Goal: Information Seeking & Learning: Find specific fact

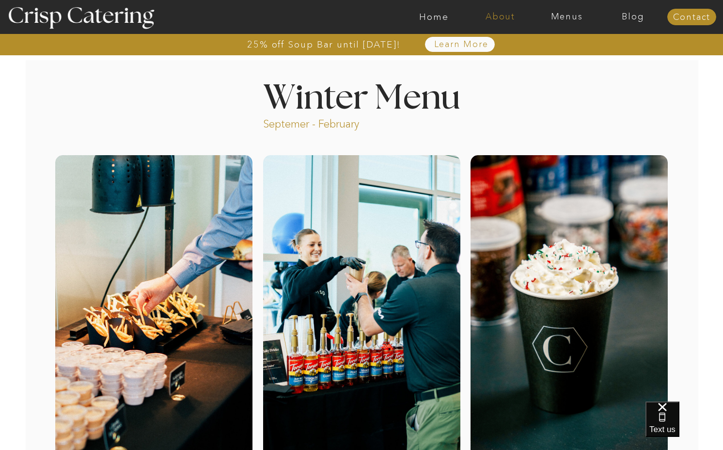
click at [505, 17] on nav "About" at bounding box center [500, 17] width 66 height 10
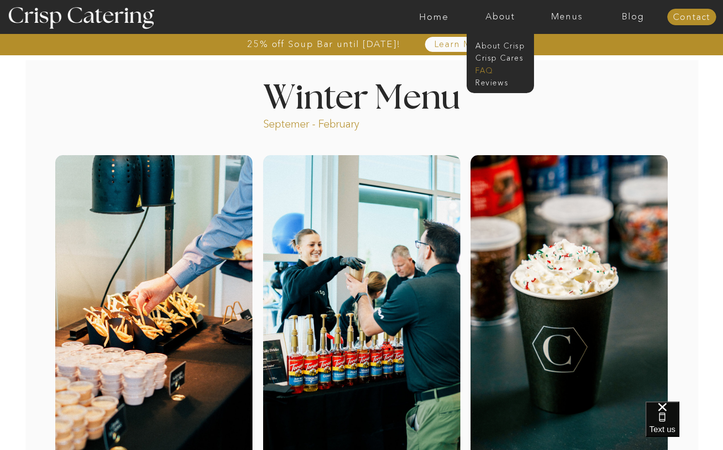
click at [485, 70] on nav "faq" at bounding box center [500, 69] width 48 height 9
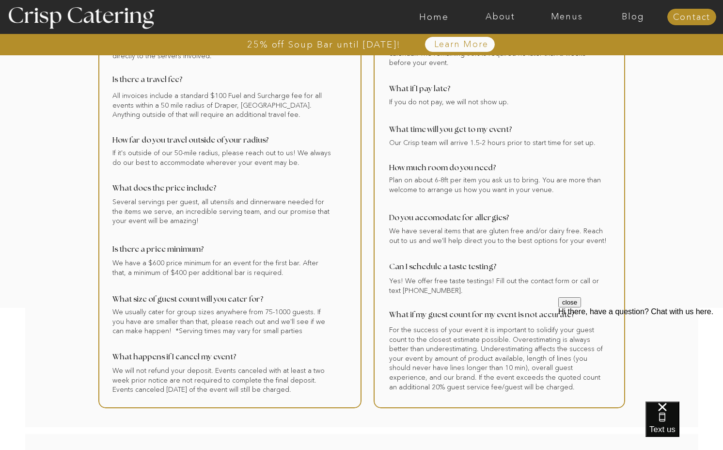
scroll to position [105, 0]
click at [581, 307] on button "close" at bounding box center [569, 302] width 23 height 10
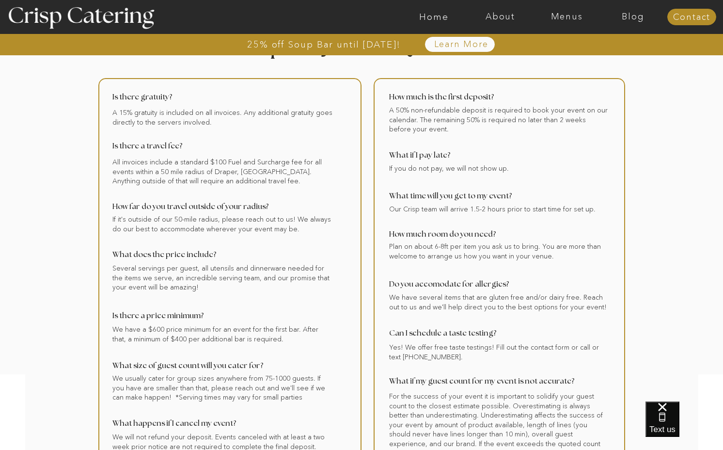
scroll to position [30, 0]
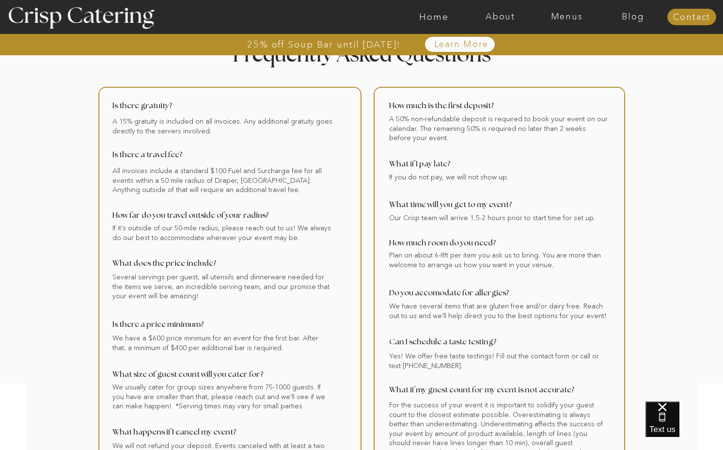
drag, startPoint x: 111, startPoint y: 104, endPoint x: 186, endPoint y: 108, distance: 74.8
click at [186, 108] on div at bounding box center [229, 285] width 263 height 397
drag, startPoint x: 169, startPoint y: 104, endPoint x: 112, endPoint y: 106, distance: 56.3
click at [112, 106] on div at bounding box center [229, 285] width 263 height 397
click at [552, 16] on nav "Menus" at bounding box center [567, 17] width 66 height 10
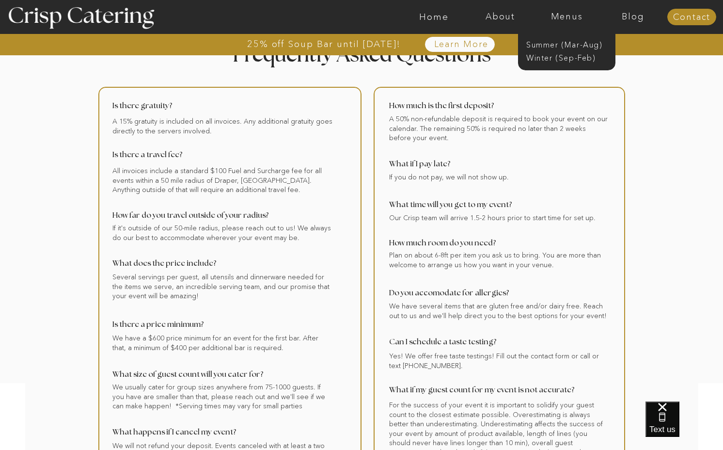
click at [534, 37] on div at bounding box center [566, 43] width 97 height 53
click at [534, 40] on nav "Summer (Mar-Aug)" at bounding box center [569, 43] width 87 height 9
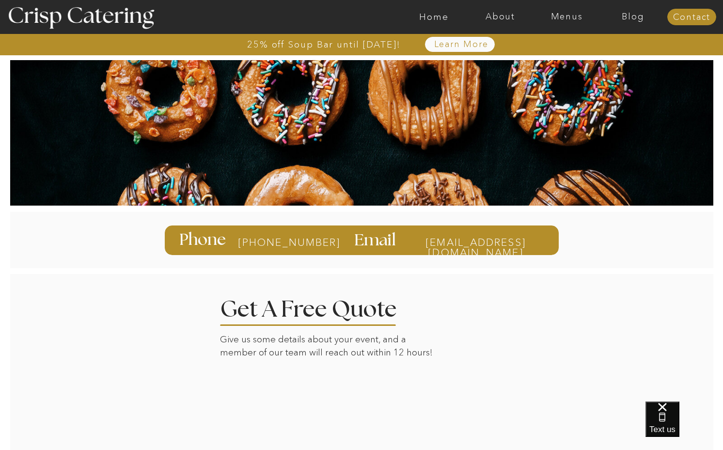
click at [578, 9] on div at bounding box center [399, 17] width 1537 height 34
click at [571, 12] on nav "Menus" at bounding box center [567, 17] width 66 height 10
click at [558, 46] on nav "Summer (Mar-Aug)" at bounding box center [569, 43] width 87 height 9
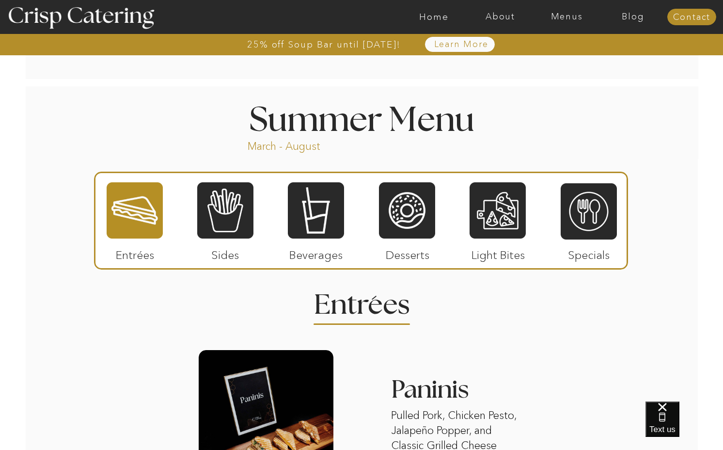
scroll to position [835, 0]
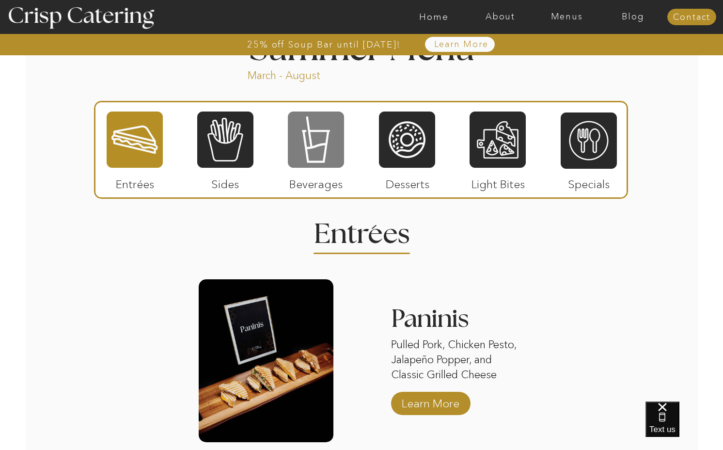
click at [331, 161] on div at bounding box center [316, 140] width 56 height 58
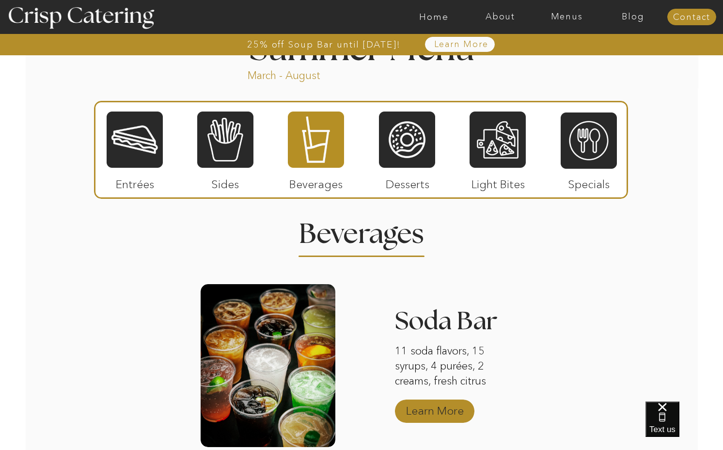
click at [421, 413] on p "Learn More" at bounding box center [435, 408] width 64 height 28
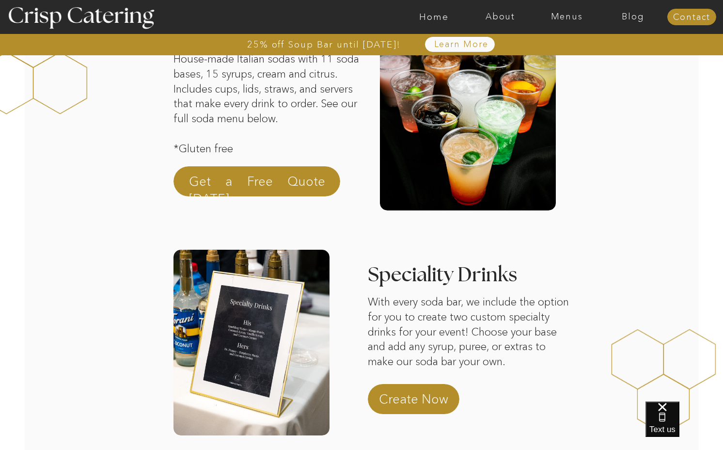
scroll to position [112, 0]
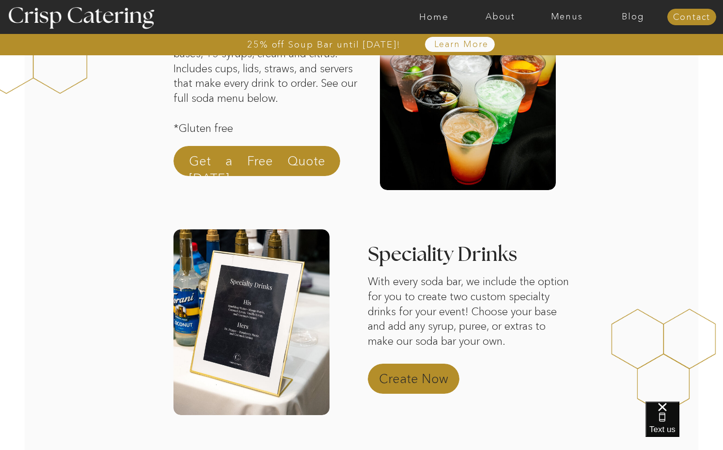
click at [402, 383] on p "Create Now" at bounding box center [421, 381] width 85 height 23
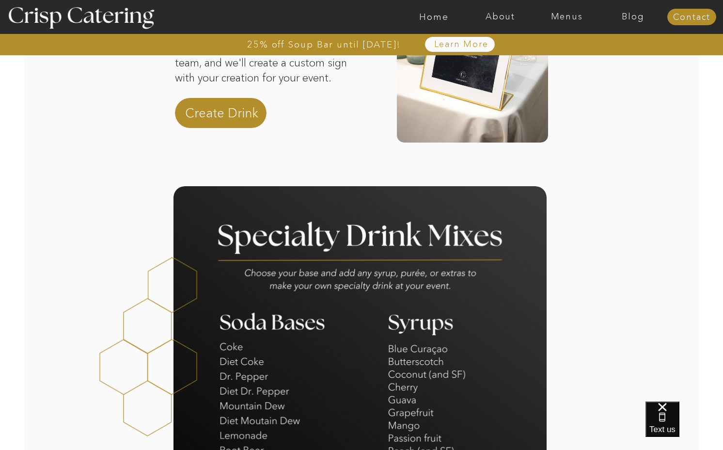
scroll to position [124, 0]
drag, startPoint x: 247, startPoint y: 271, endPoint x: 456, endPoint y: 280, distance: 209.6
click at [456, 280] on div at bounding box center [360, 444] width 373 height 516
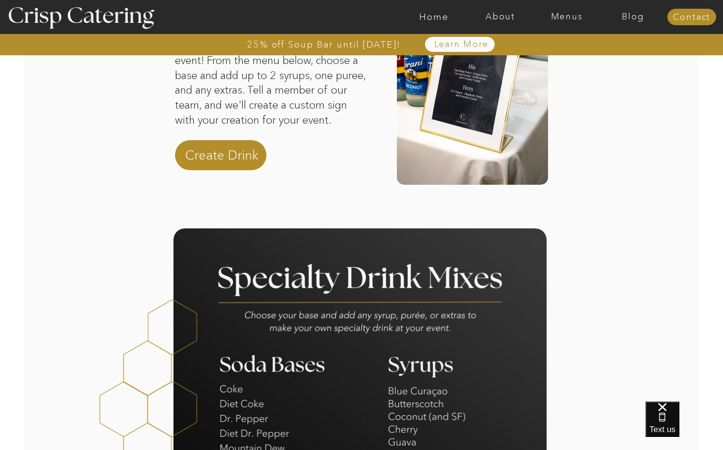
scroll to position [91, 0]
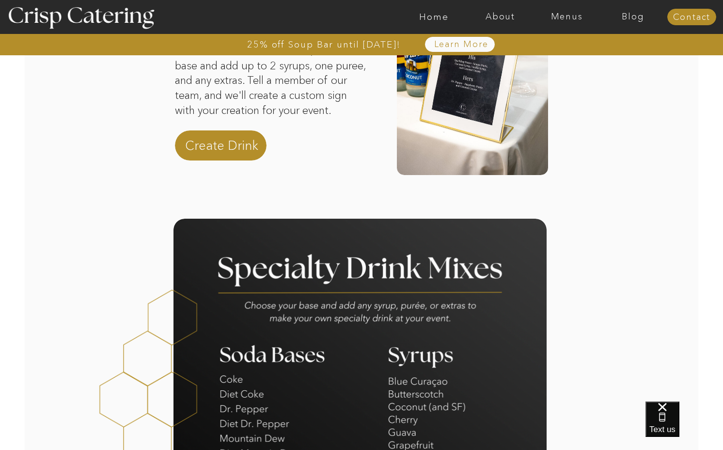
drag, startPoint x: 246, startPoint y: 305, endPoint x: 422, endPoint y: 303, distance: 176.5
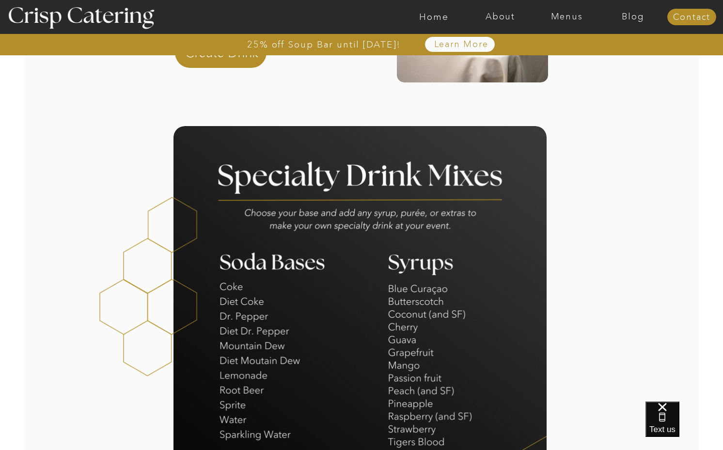
scroll to position [190, 0]
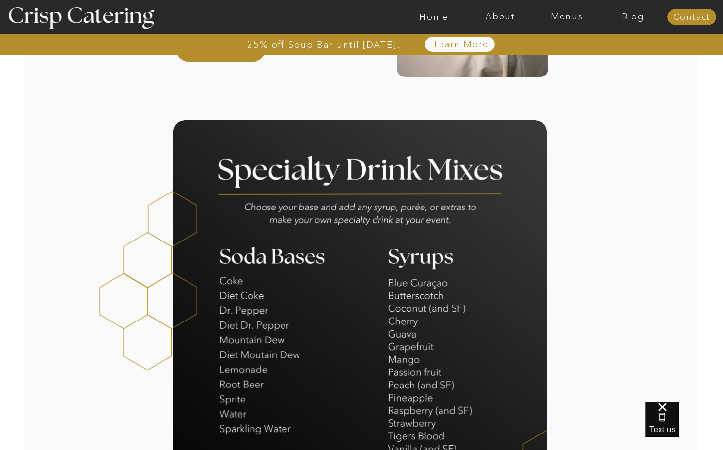
drag, startPoint x: 244, startPoint y: 204, endPoint x: 489, endPoint y: 215, distance: 245.1
click at [489, 215] on div at bounding box center [360, 378] width 373 height 516
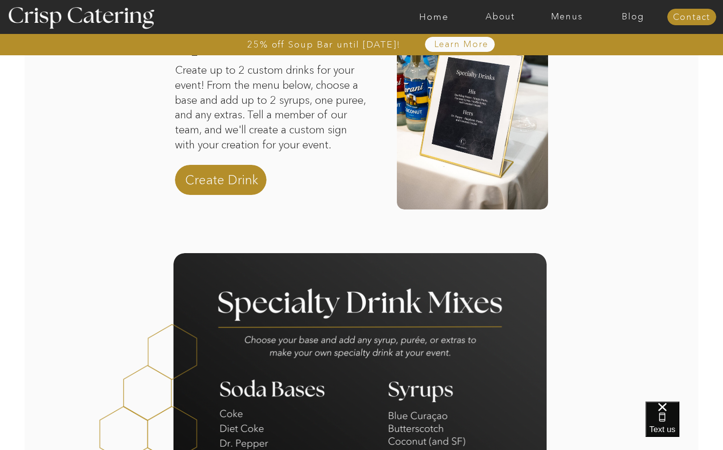
scroll to position [0, 0]
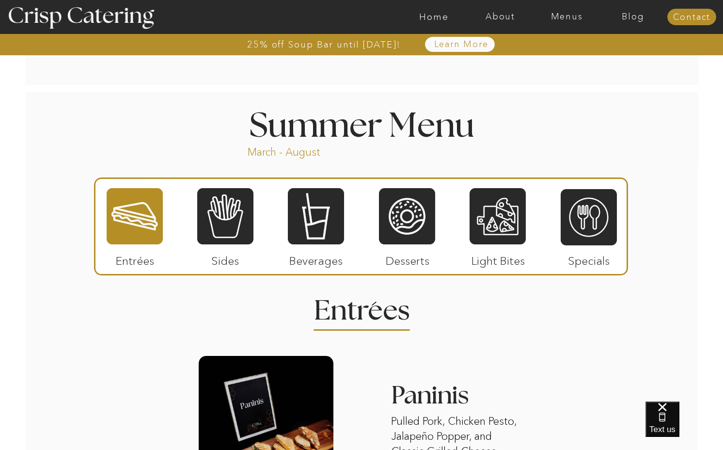
scroll to position [801, 0]
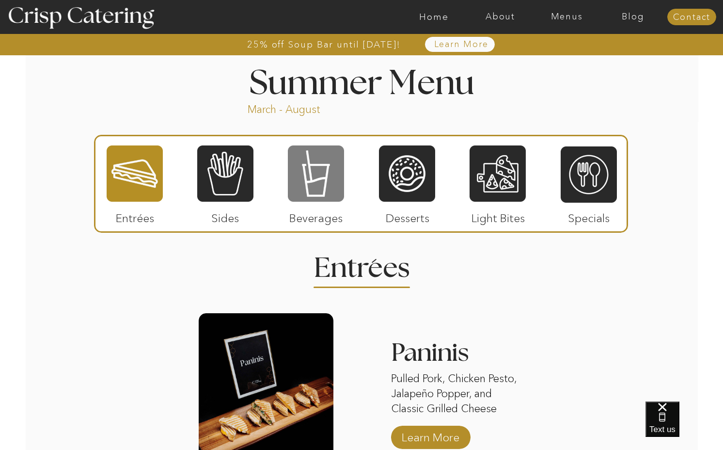
click at [315, 197] on div at bounding box center [316, 173] width 56 height 58
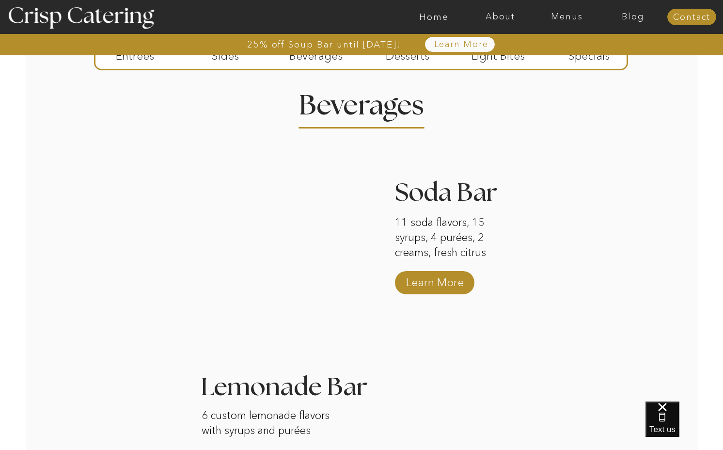
scroll to position [1015, 0]
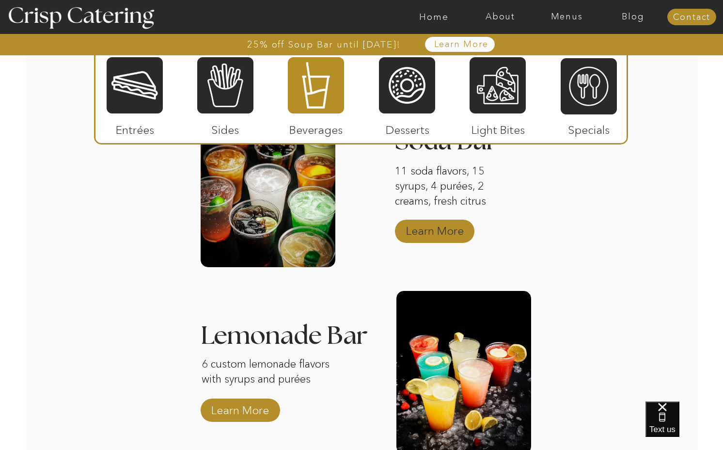
click at [408, 229] on p "Learn More" at bounding box center [435, 228] width 64 height 28
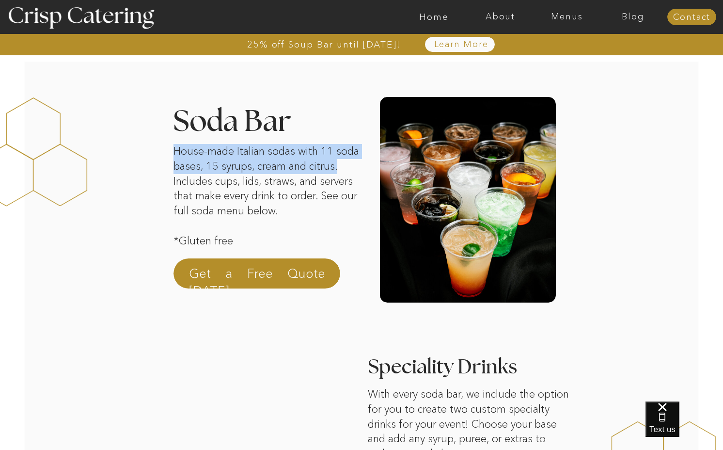
drag, startPoint x: 174, startPoint y: 153, endPoint x: 203, endPoint y: 186, distance: 43.3
click at [203, 186] on p "House-made Italian sodas with 11 soda bases, 15 syrups, cream and citrus. Inclu…" at bounding box center [267, 195] width 186 height 103
copy p "House-made Italian sodas with 11 soda bases, 15 syrups, cream and citrus."
click at [499, 15] on nav "About" at bounding box center [500, 17] width 66 height 10
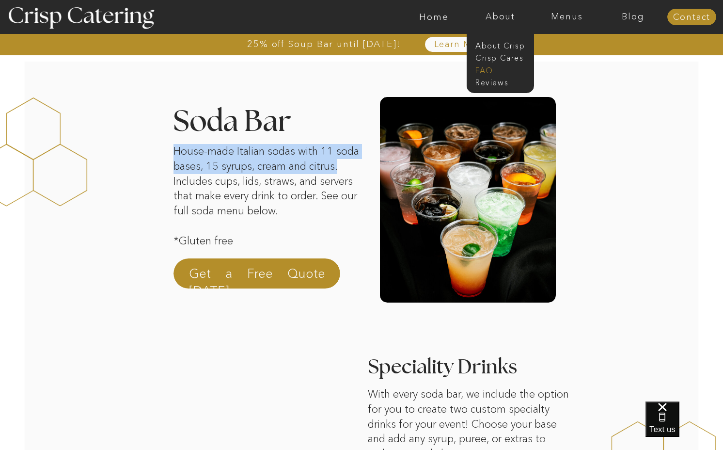
click at [486, 67] on nav "faq" at bounding box center [500, 69] width 48 height 9
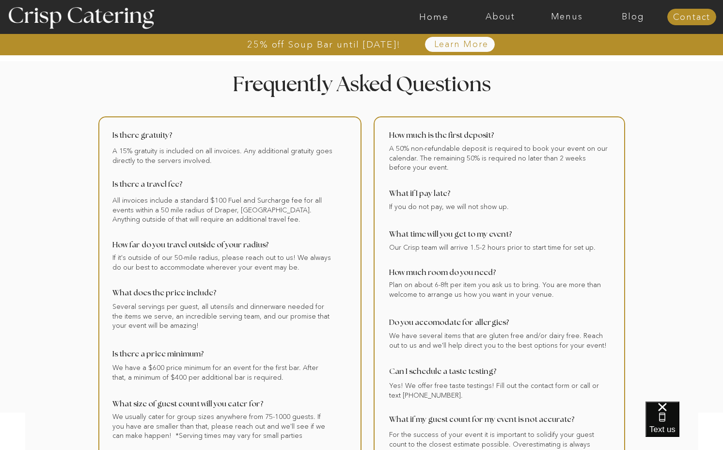
drag, startPoint x: 111, startPoint y: 136, endPoint x: 226, endPoint y: 173, distance: 120.3
click at [226, 173] on div at bounding box center [229, 314] width 263 height 397
drag, startPoint x: 207, startPoint y: 159, endPoint x: 137, endPoint y: 136, distance: 74.4
click at [137, 136] on div at bounding box center [229, 314] width 263 height 397
drag, startPoint x: 112, startPoint y: 136, endPoint x: 205, endPoint y: 170, distance: 98.8
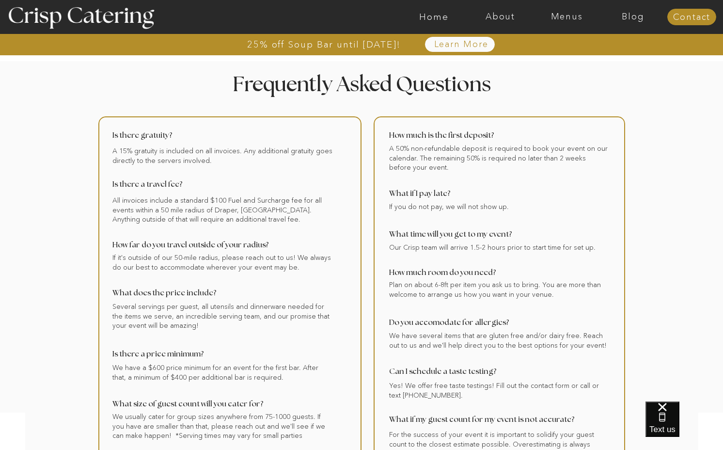
click at [205, 170] on div at bounding box center [229, 314] width 263 height 397
drag, startPoint x: 207, startPoint y: 160, endPoint x: 103, endPoint y: 124, distance: 109.3
click at [103, 124] on div at bounding box center [229, 314] width 263 height 397
drag, startPoint x: 114, startPoint y: 134, endPoint x: 120, endPoint y: 137, distance: 6.7
click at [114, 134] on div at bounding box center [229, 314] width 263 height 397
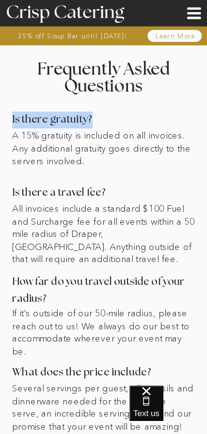
drag, startPoint x: 14, startPoint y: 121, endPoint x: 101, endPoint y: 121, distance: 87.7
click at [101, 121] on p "Is there gratuity?" at bounding box center [103, 119] width 182 height 16
copy p "Is there gratuity?"
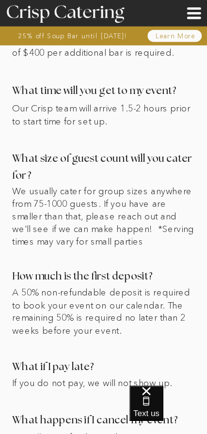
scroll to position [478, 0]
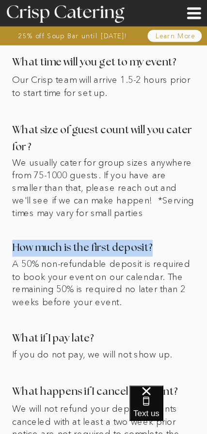
drag, startPoint x: 14, startPoint y: 250, endPoint x: 155, endPoint y: 253, distance: 141.1
click at [155, 253] on p "How much is the first deposit?" at bounding box center [103, 248] width 182 height 16
copy p "How much is the first deposit?"
